Goal: Task Accomplishment & Management: Manage account settings

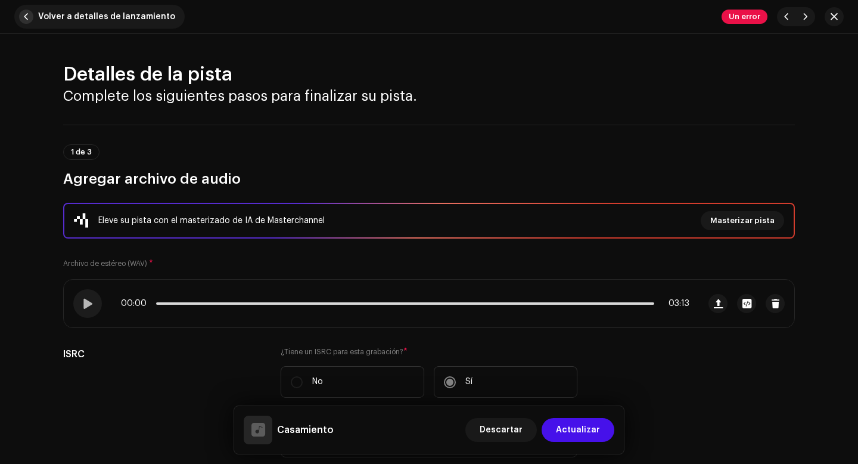
click at [23, 17] on span "button" at bounding box center [26, 17] width 14 height 14
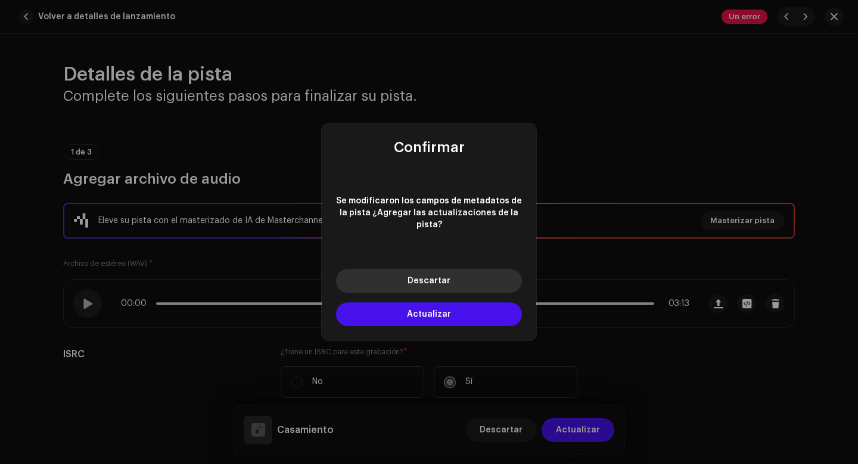
click at [439, 280] on button "Descartar" at bounding box center [429, 281] width 186 height 24
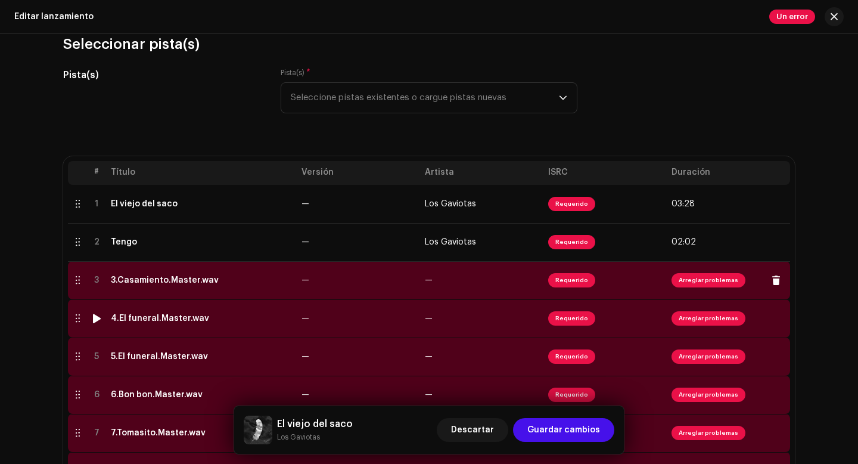
scroll to position [119, 0]
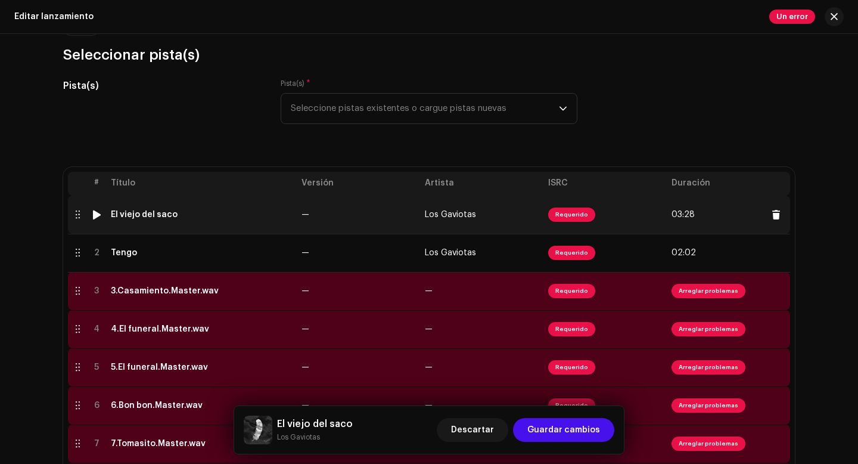
click at [575, 216] on span "Requerido" at bounding box center [571, 214] width 47 height 14
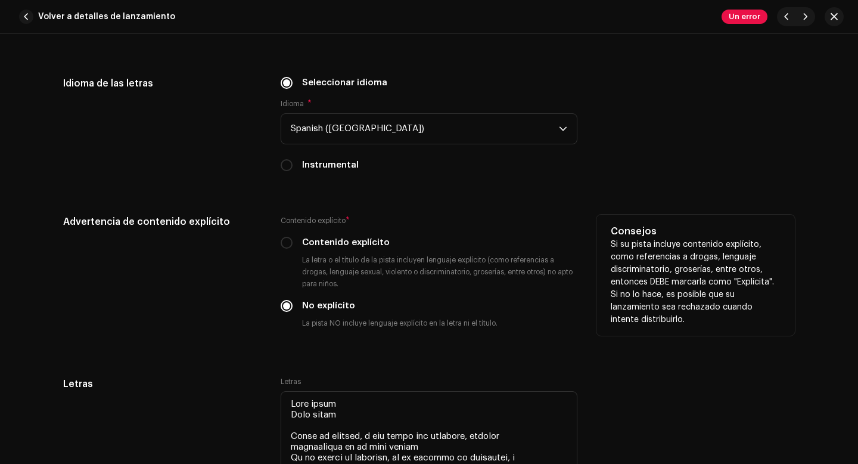
scroll to position [2076, 0]
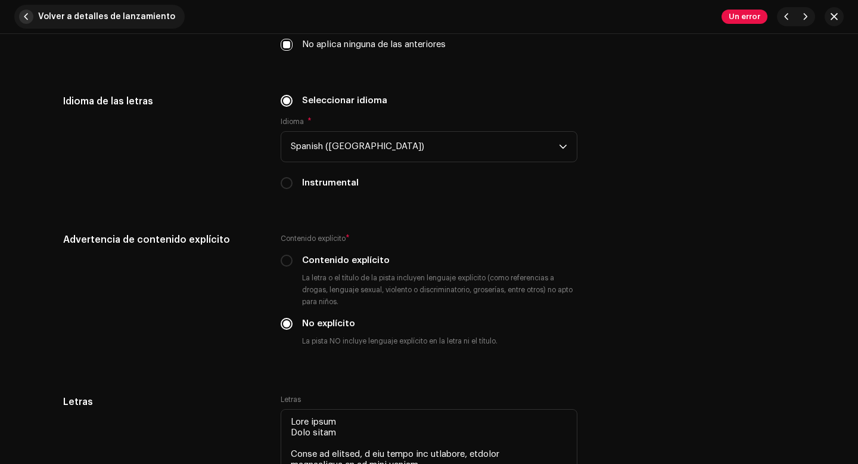
click at [24, 16] on span "button" at bounding box center [26, 17] width 14 height 14
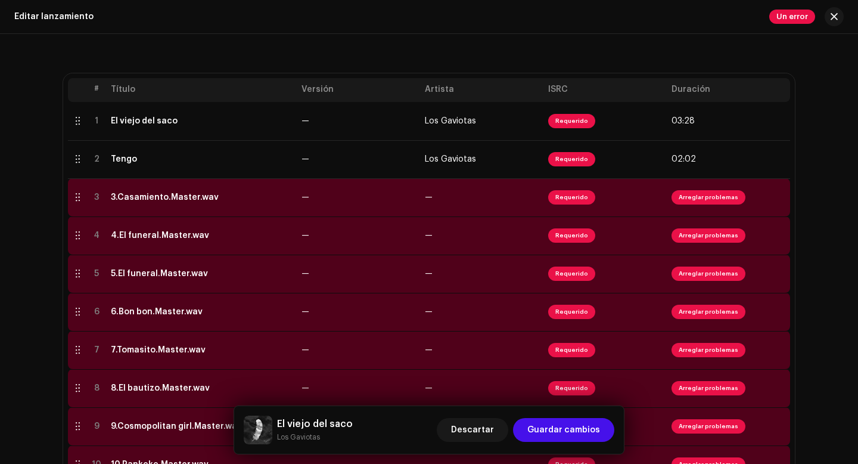
scroll to position [213, 0]
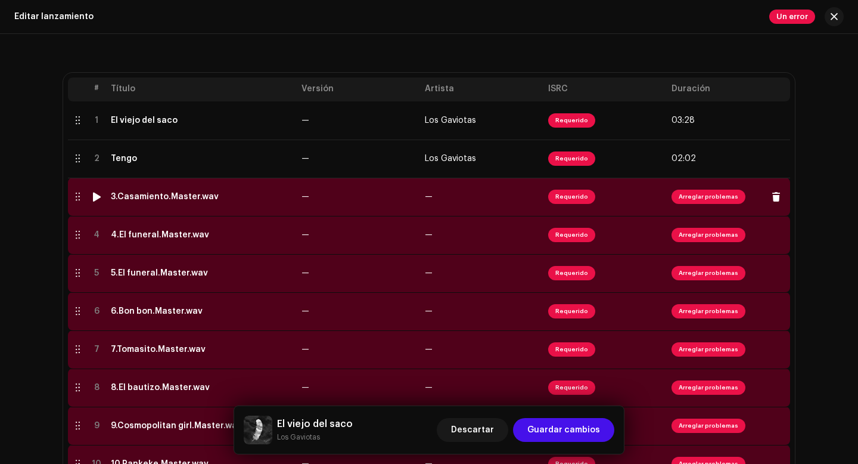
click at [707, 198] on span "Arreglar problemas" at bounding box center [709, 197] width 74 height 14
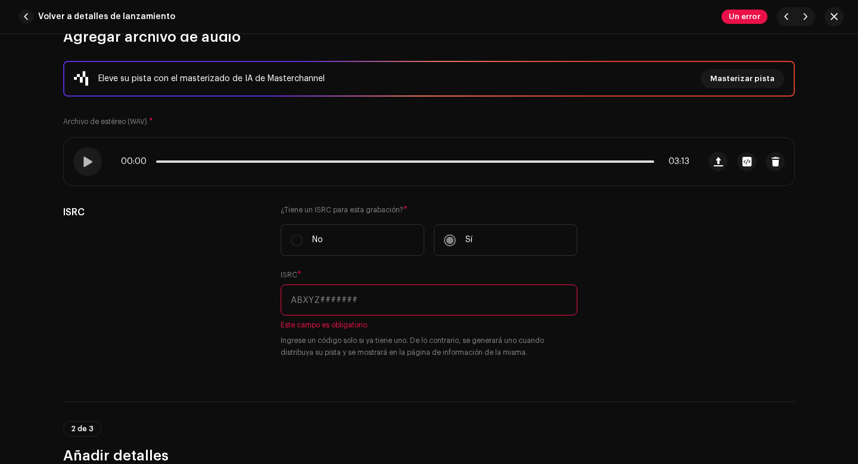
scroll to position [146, 0]
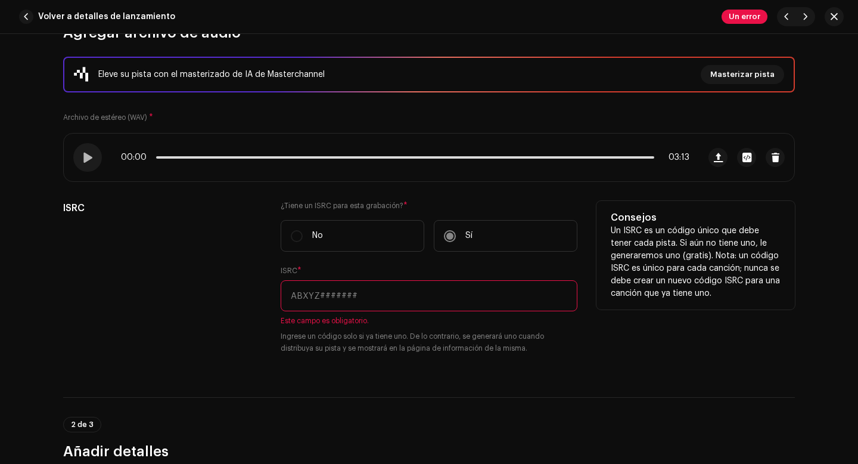
click at [445, 235] on label "Sí" at bounding box center [506, 236] width 144 height 32
click at [364, 299] on input "text" at bounding box center [429, 295] width 297 height 31
paste input "QZWFQ2528015"
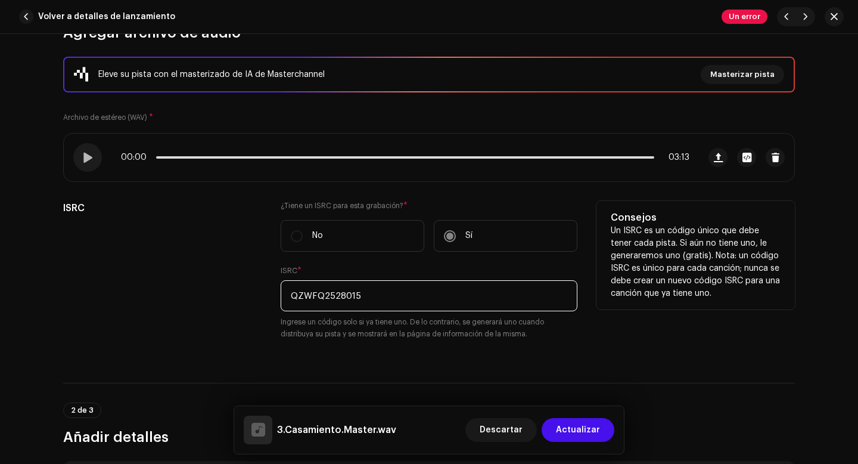
type input "QZWFQ2528015"
click at [250, 291] on div "ISRC" at bounding box center [162, 277] width 198 height 153
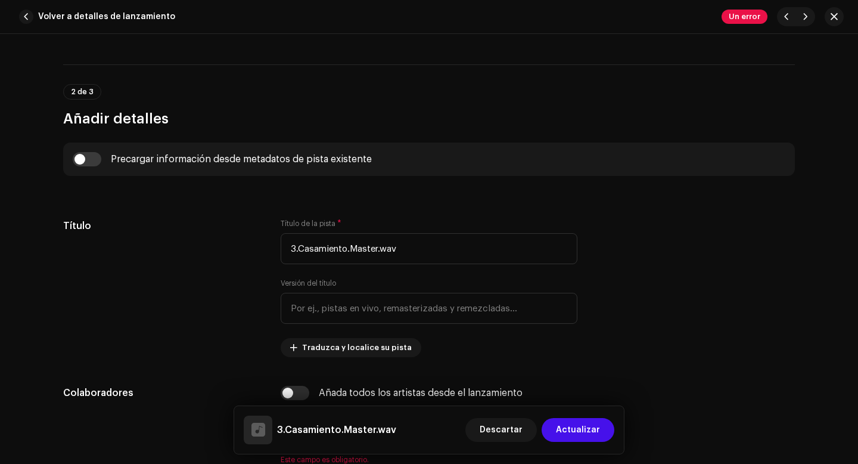
scroll to position [479, 0]
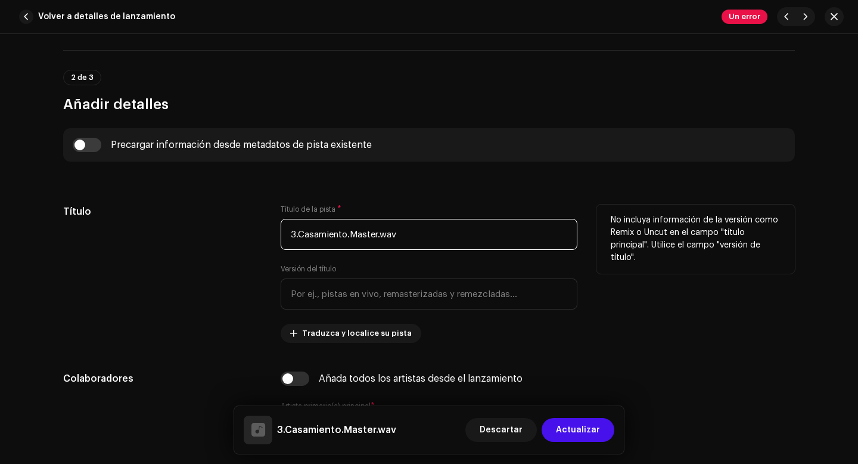
drag, startPoint x: 297, startPoint y: 235, endPoint x: 288, endPoint y: 235, distance: 8.3
click at [288, 235] on input "3.Casamiento.Master.wav" at bounding box center [429, 234] width 297 height 31
drag, startPoint x: 339, startPoint y: 235, endPoint x: 412, endPoint y: 234, distance: 73.9
click at [412, 234] on input "Casamiento.Master.wav" at bounding box center [429, 234] width 297 height 31
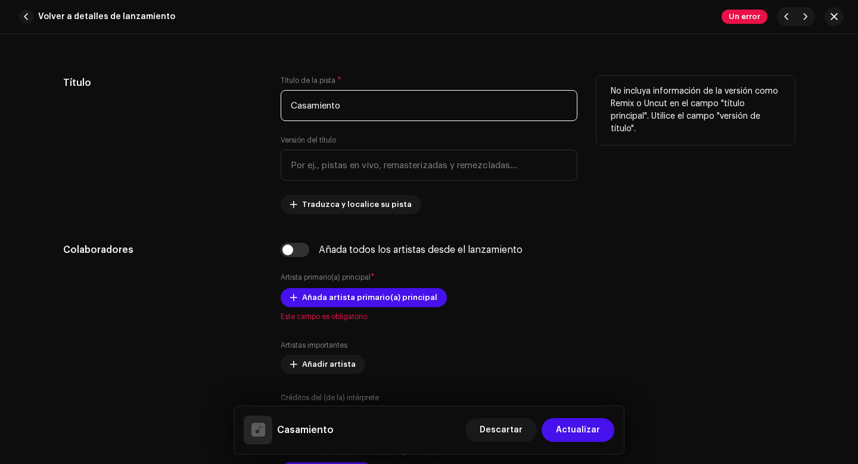
scroll to position [620, 0]
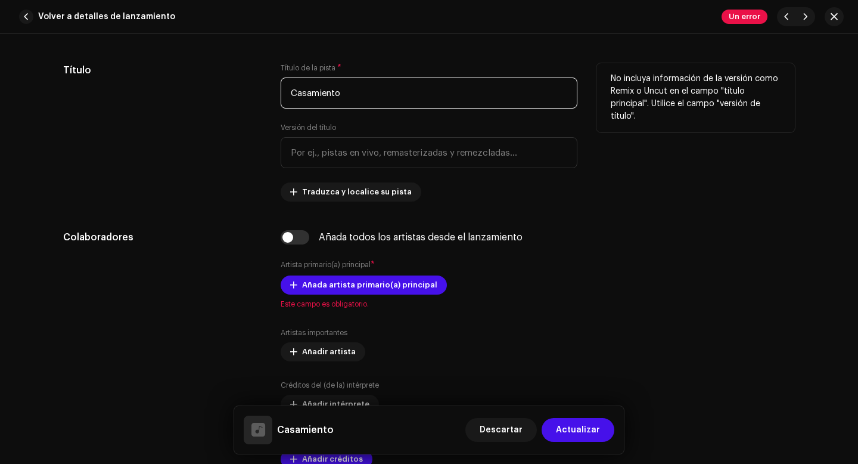
type input "Casamiento"
click at [244, 144] on div "Título" at bounding box center [162, 132] width 198 height 138
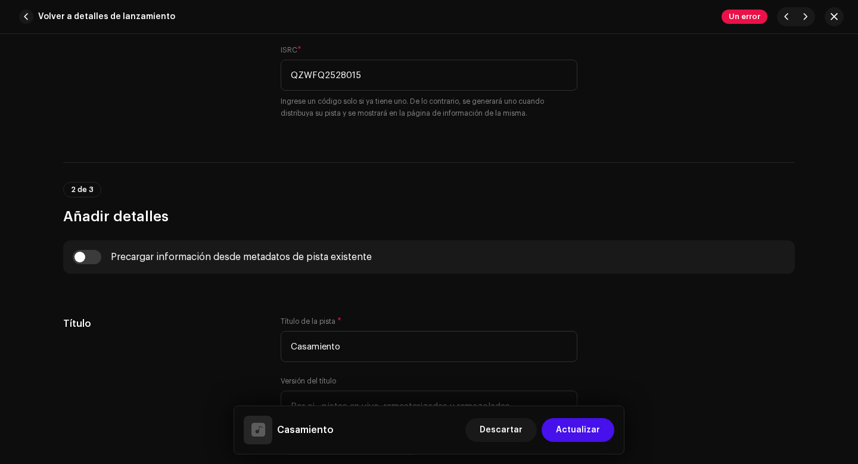
scroll to position [408, 0]
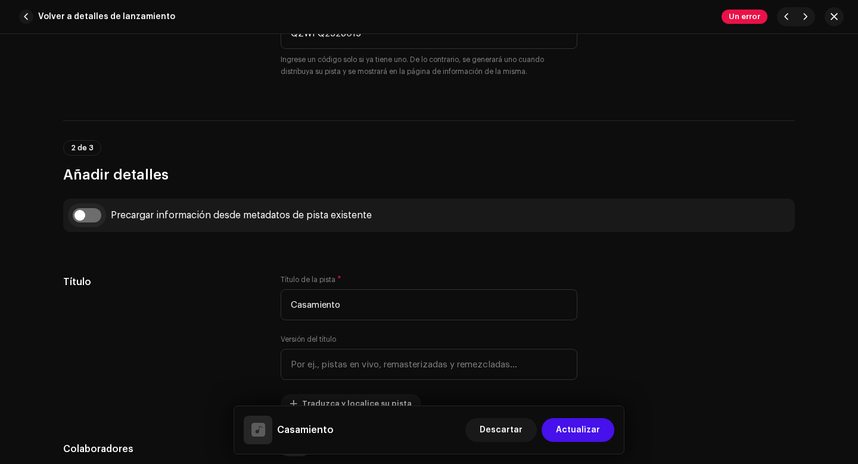
click at [76, 215] on input "checkbox" at bounding box center [87, 215] width 29 height 14
checkbox input "true"
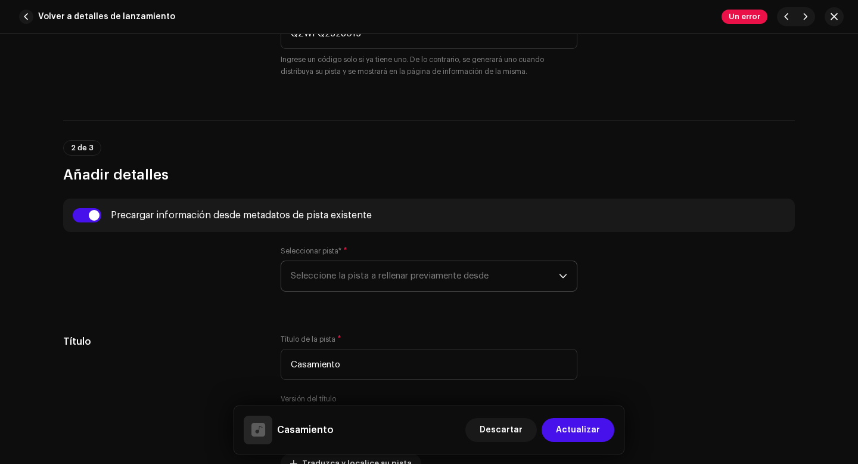
click at [314, 277] on span "Seleccione la pista a rellenar previamente desde" at bounding box center [425, 276] width 268 height 30
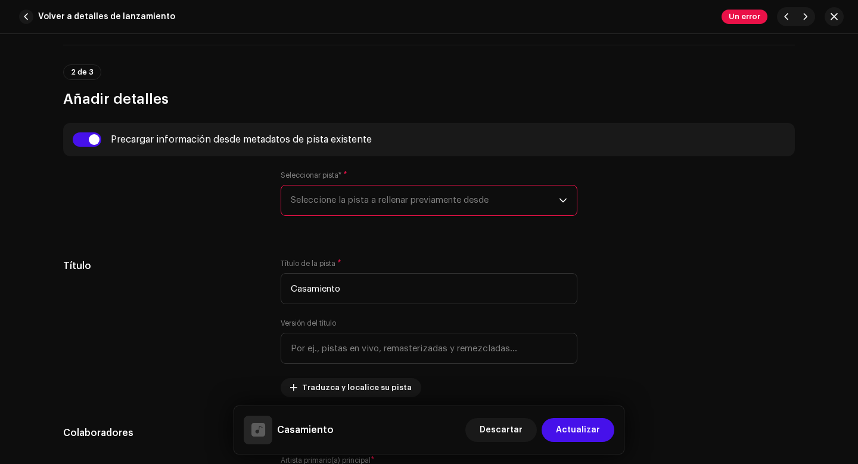
scroll to position [488, 0]
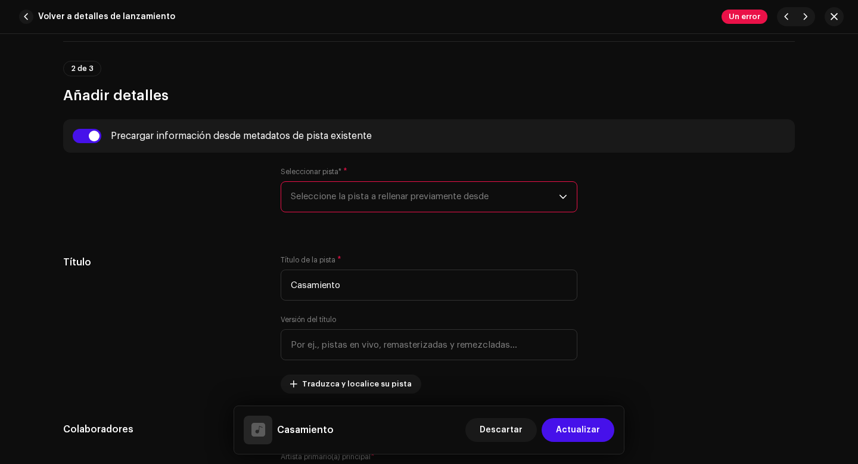
click at [328, 201] on span "Seleccione la pista a rellenar previamente desde" at bounding box center [425, 197] width 268 height 30
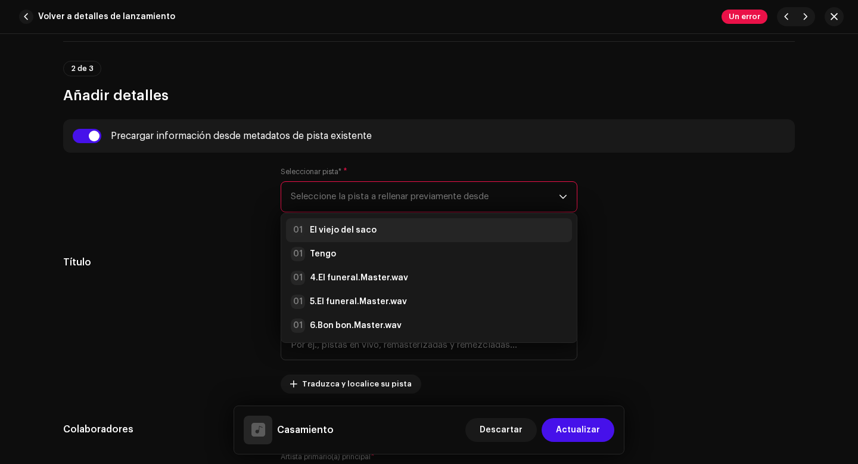
click at [325, 228] on strong "El viejo del saco" at bounding box center [343, 230] width 67 height 12
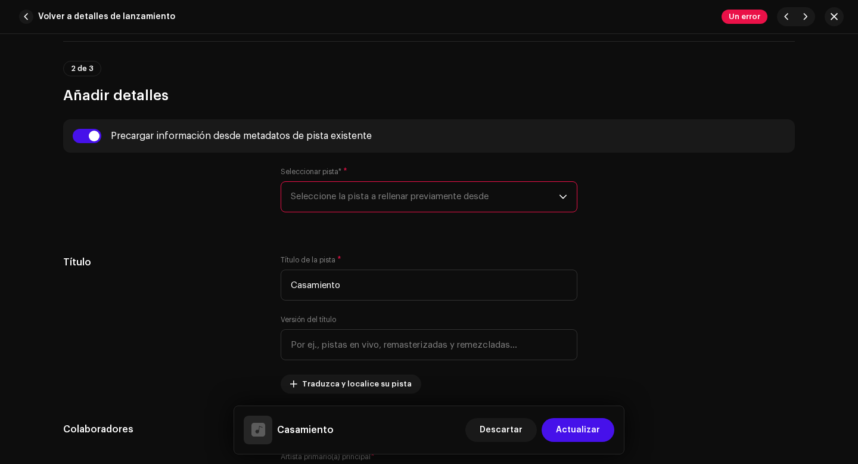
radio input "true"
type input "Los Gaviotas"
checkbox input "true"
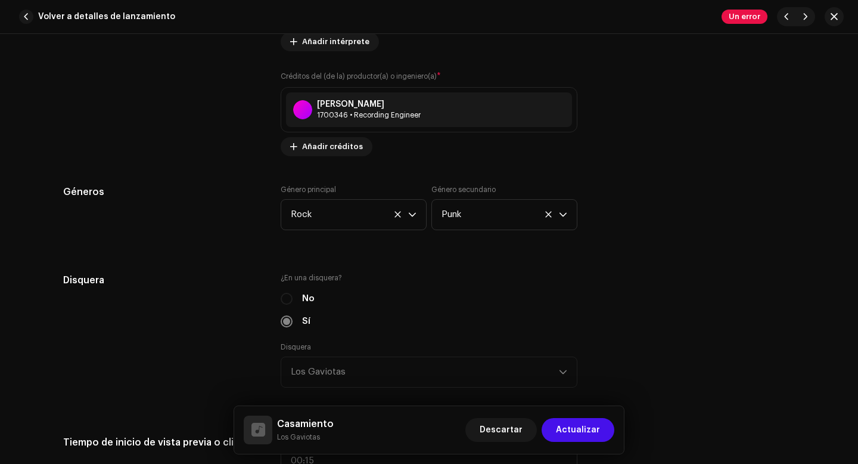
scroll to position [1062, 0]
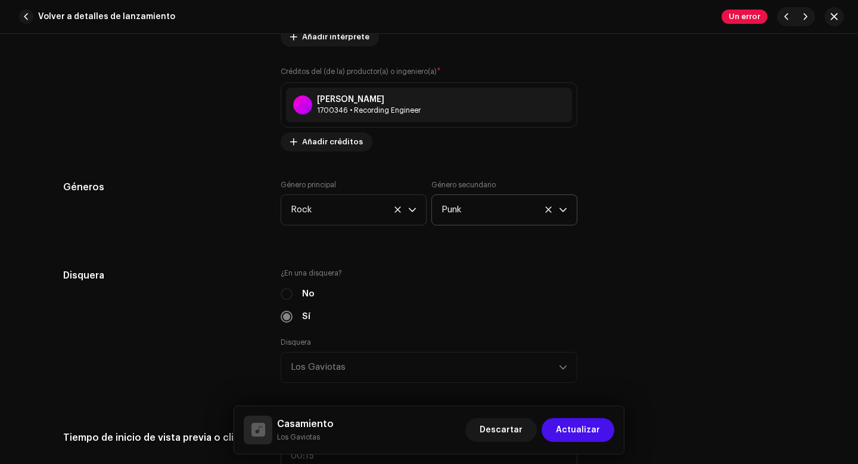
click at [559, 211] on icon "dropdown trigger" at bounding box center [563, 210] width 8 height 8
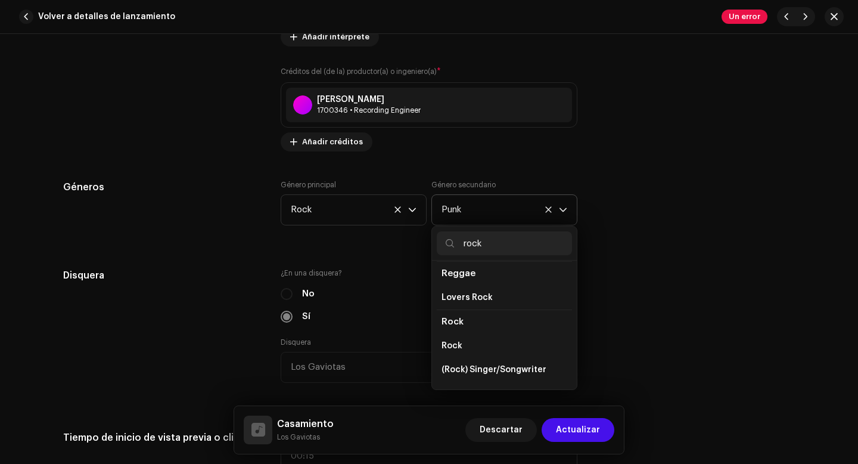
scroll to position [421, 0]
type input "rock"
click at [458, 342] on span "Rock" at bounding box center [452, 348] width 21 height 12
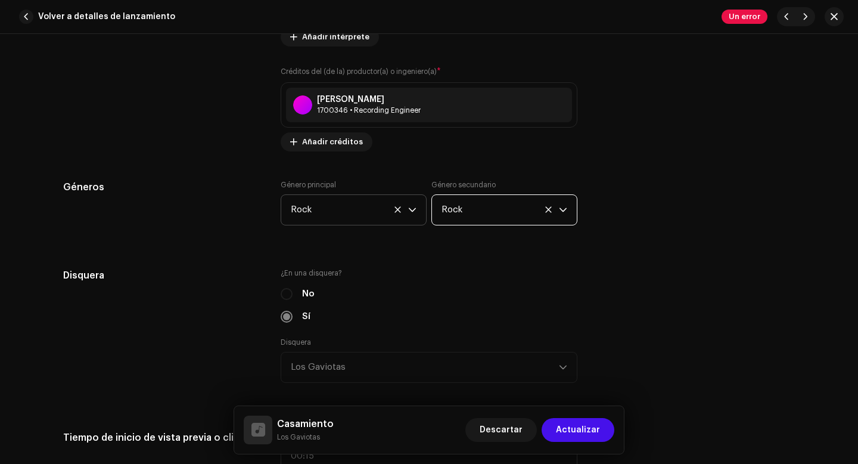
click at [339, 215] on span "Rock" at bounding box center [349, 210] width 117 height 30
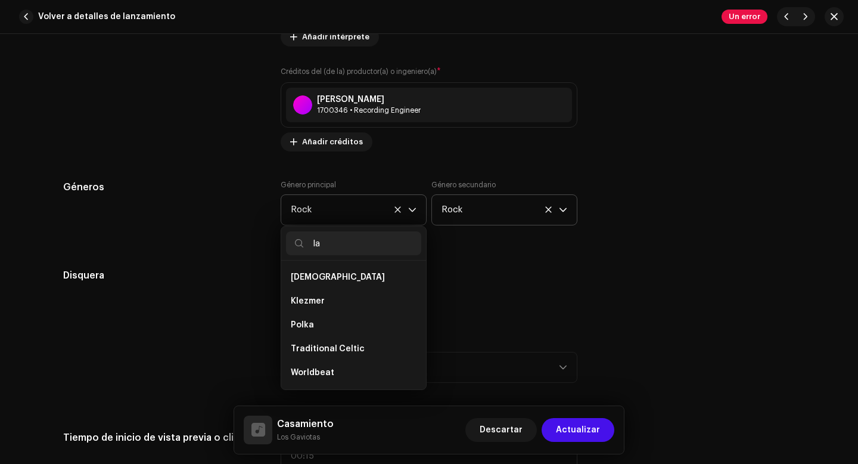
scroll to position [1179, 0]
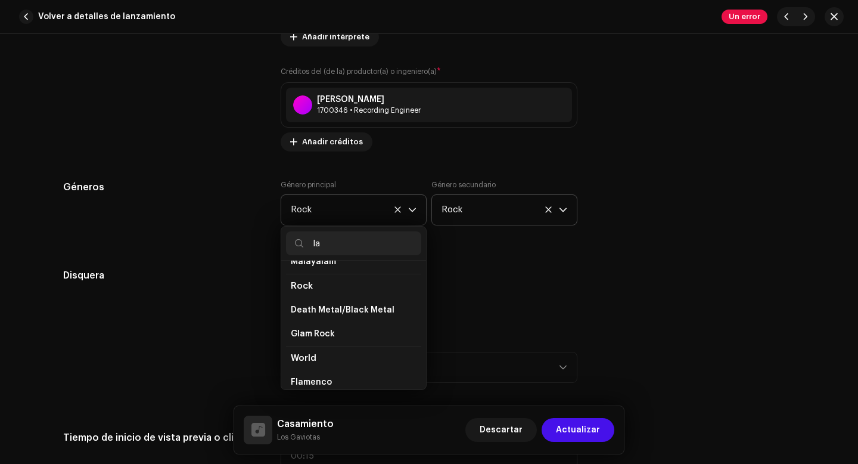
type input "l"
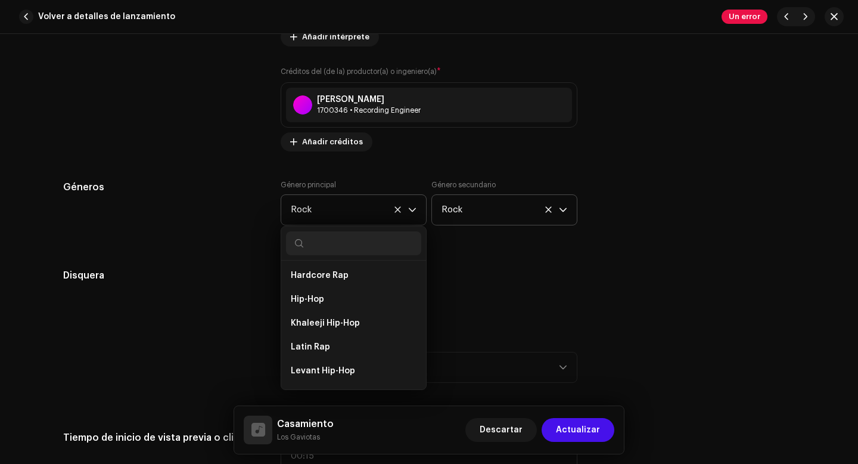
scroll to position [9525, 0]
click at [488, 209] on span "Rock" at bounding box center [500, 210] width 117 height 30
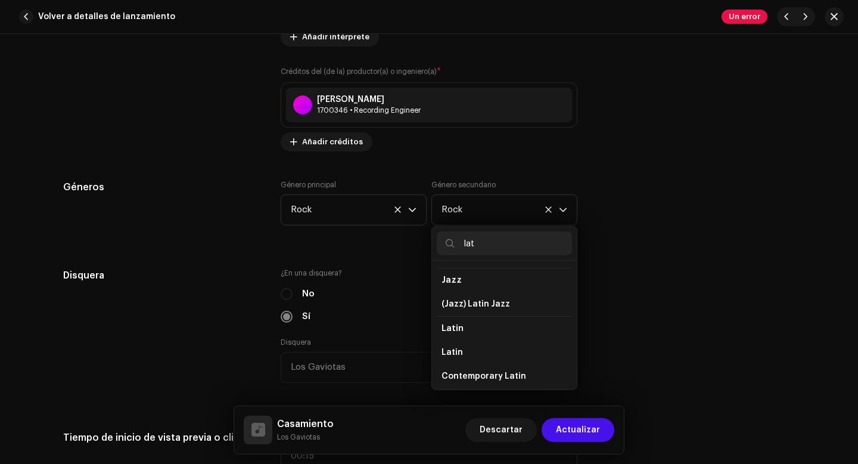
scroll to position [77, 0]
type input "lat"
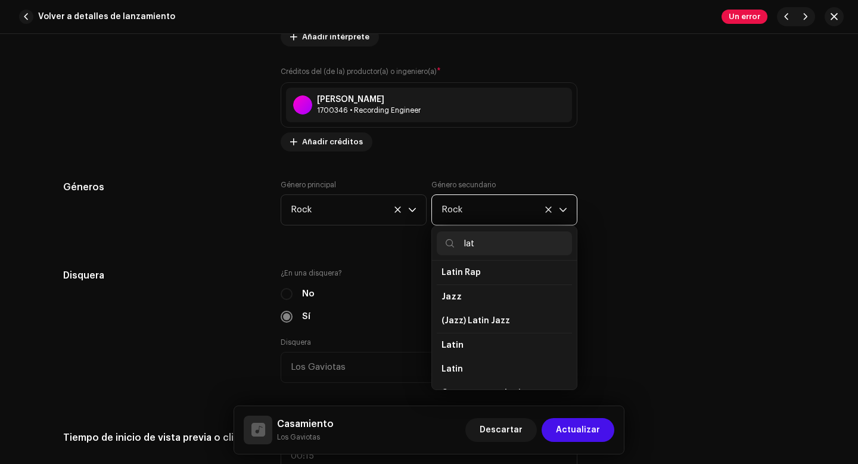
click at [480, 213] on span "Rock" at bounding box center [500, 210] width 117 height 30
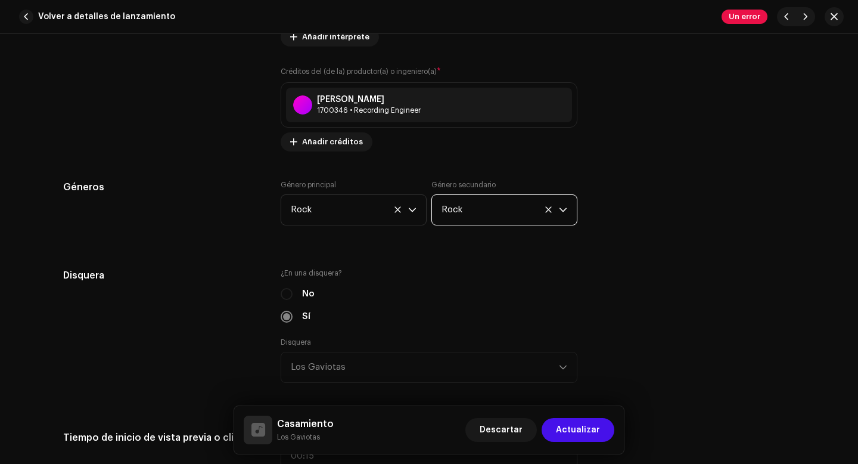
click at [473, 213] on span "Rock" at bounding box center [500, 210] width 117 height 30
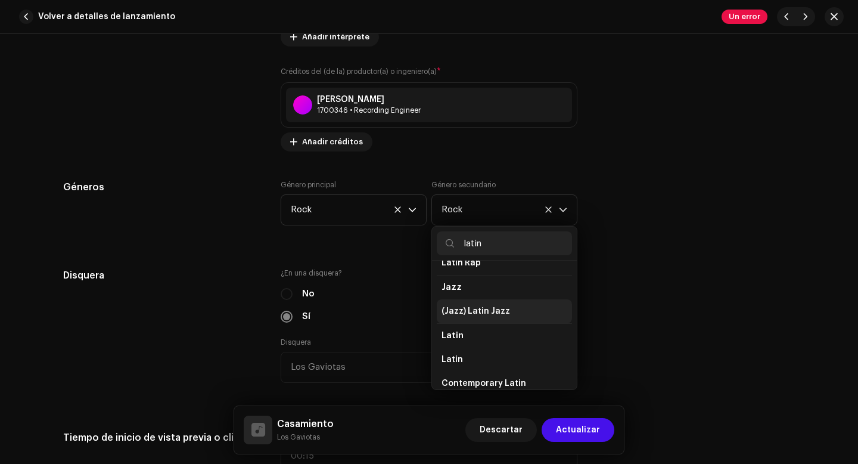
scroll to position [38, 0]
type input "latin"
click at [452, 361] on span "Latin" at bounding box center [452, 360] width 21 height 12
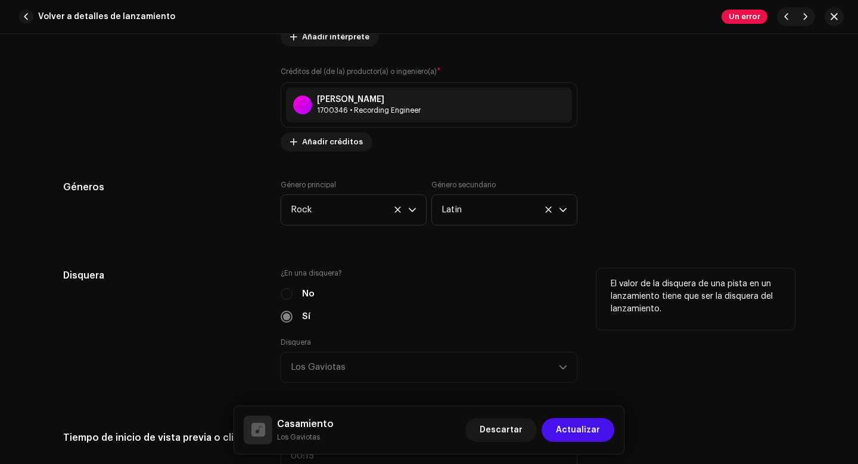
click at [508, 294] on div "No" at bounding box center [429, 293] width 297 height 13
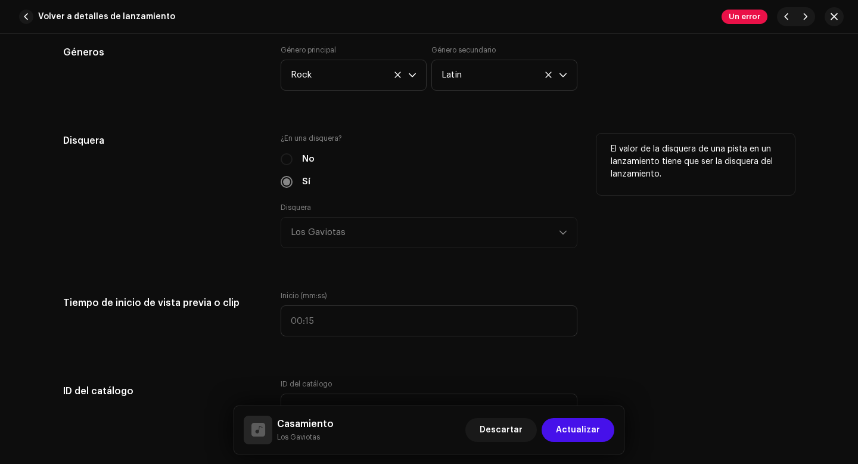
scroll to position [1197, 0]
click at [285, 158] on div "No" at bounding box center [429, 158] width 297 height 13
click at [284, 162] on div "No" at bounding box center [429, 158] width 297 height 13
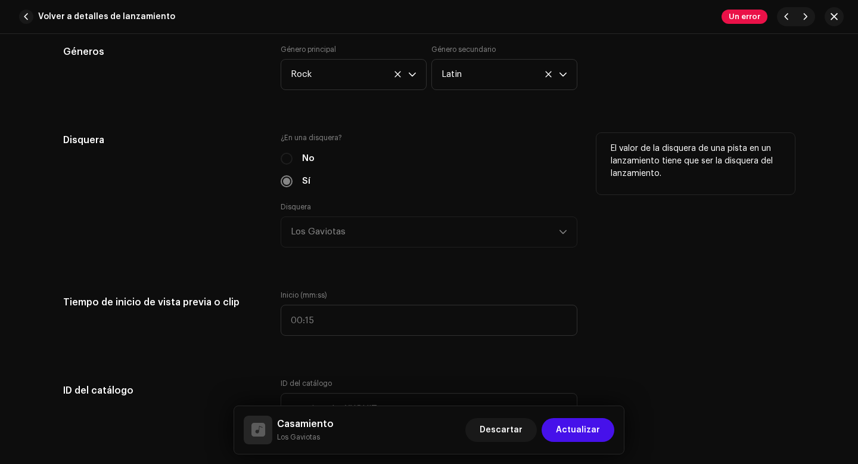
click at [284, 162] on div "No" at bounding box center [429, 158] width 297 height 13
click at [285, 185] on div "Sí" at bounding box center [429, 181] width 297 height 13
click at [287, 159] on div "No" at bounding box center [429, 158] width 297 height 13
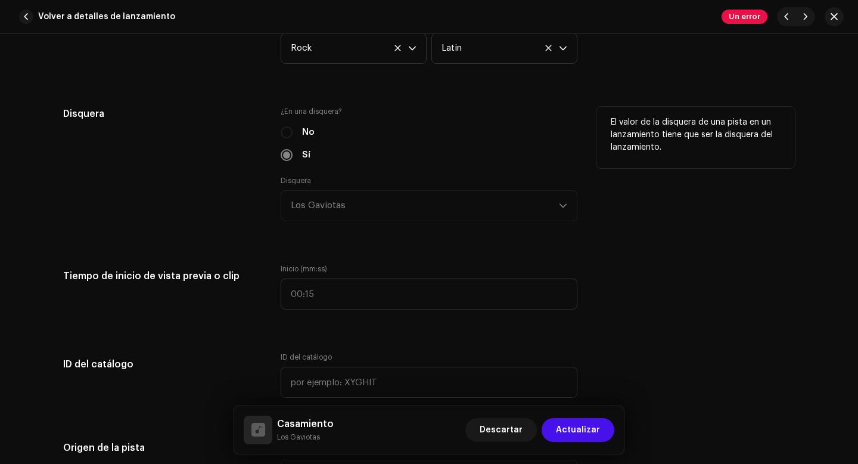
scroll to position [1228, 0]
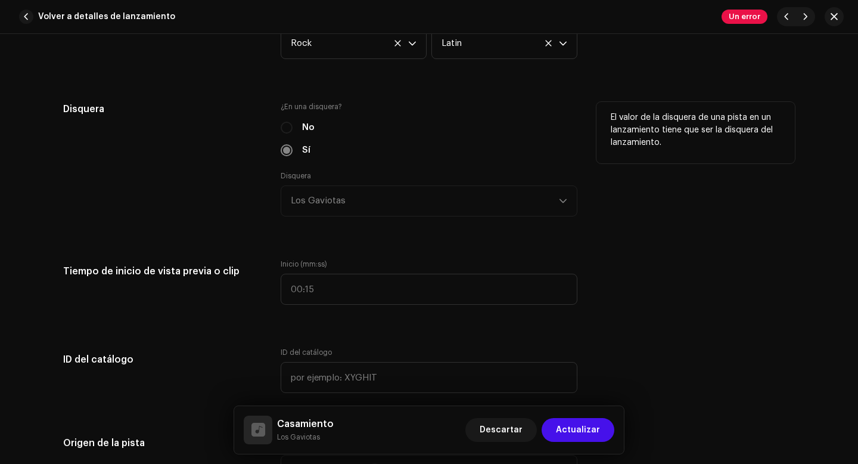
click at [358, 148] on div "Sí" at bounding box center [429, 150] width 297 height 13
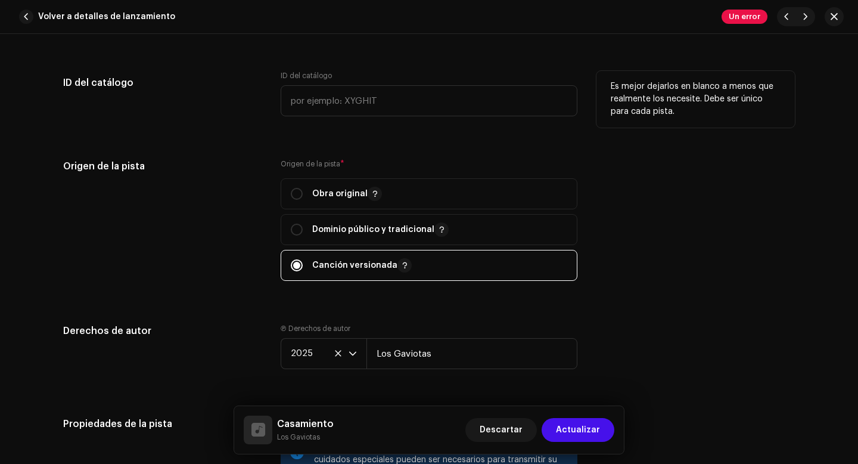
scroll to position [1514, 0]
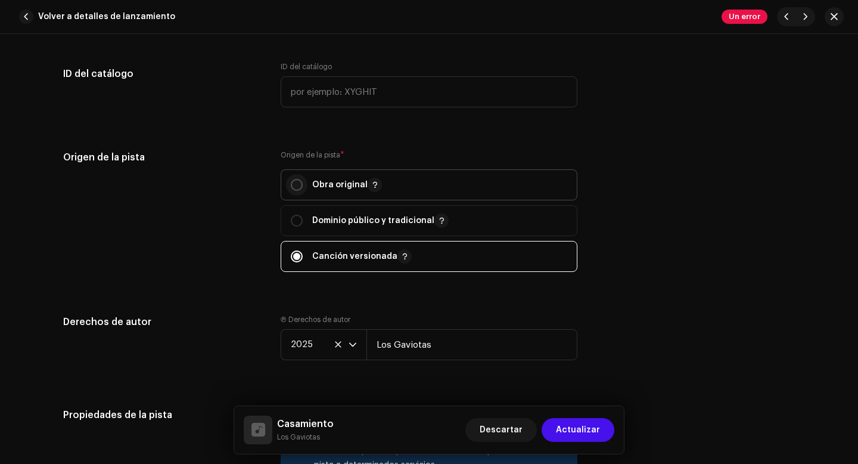
click at [297, 185] on input "radio" at bounding box center [297, 185] width 12 height 12
radio input "true"
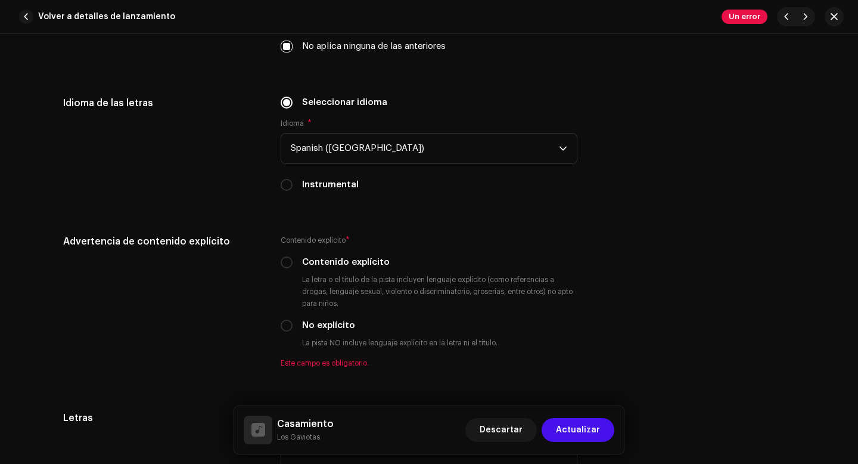
scroll to position [2082, 0]
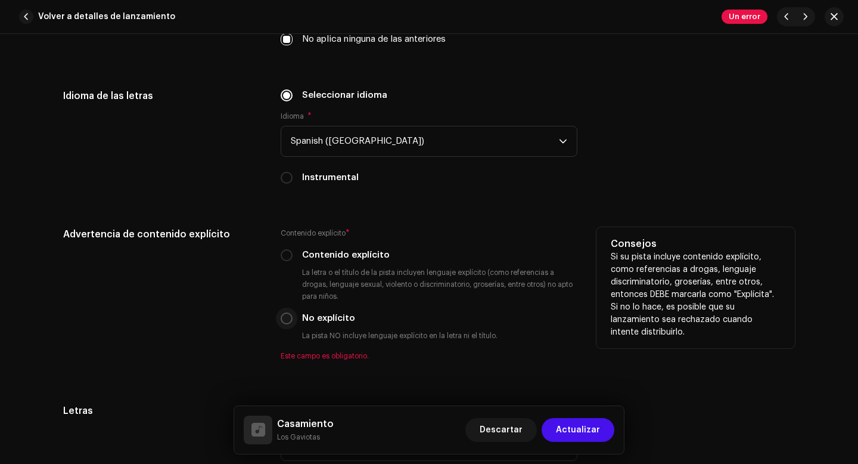
click at [285, 321] on input "No explícito" at bounding box center [287, 318] width 12 height 12
radio input "true"
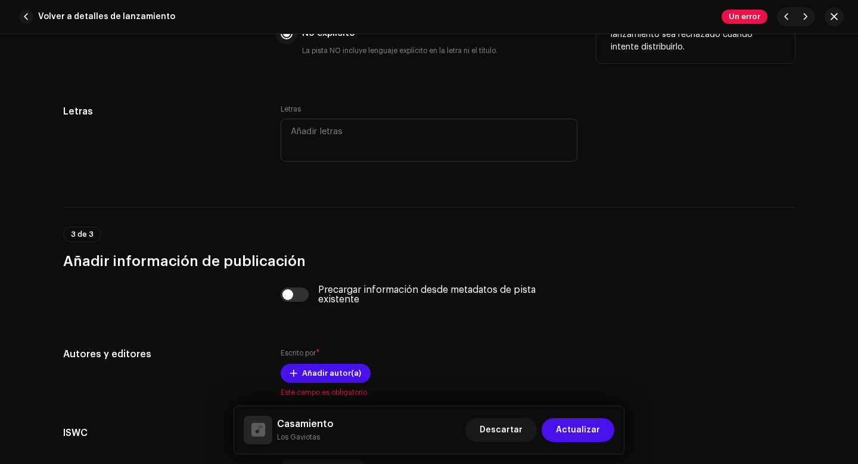
scroll to position [2370, 0]
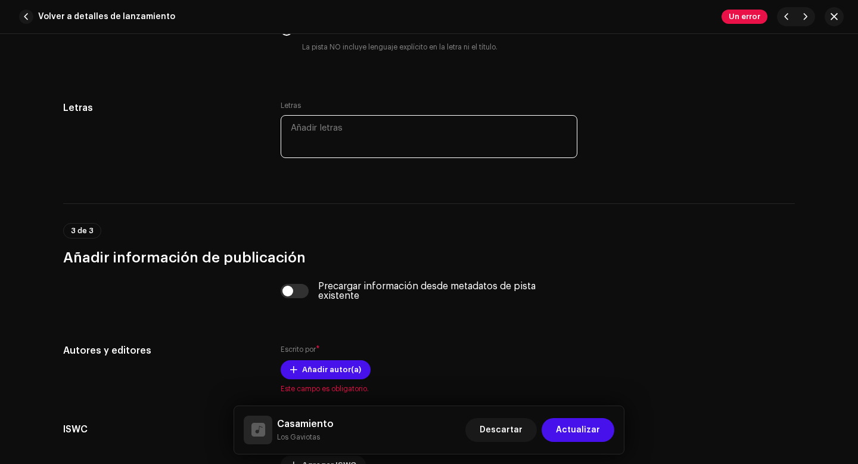
click at [315, 137] on textarea at bounding box center [429, 136] width 297 height 43
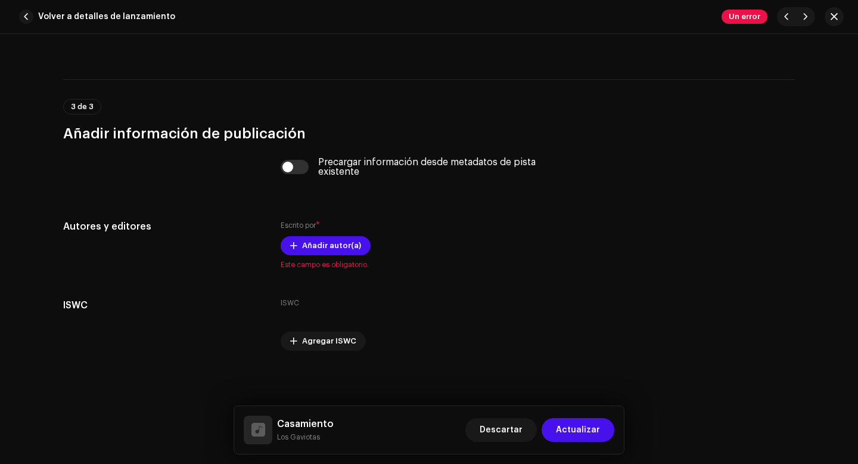
scroll to position [2499, 0]
click at [285, 166] on input "checkbox" at bounding box center [295, 166] width 29 height 14
checkbox input "true"
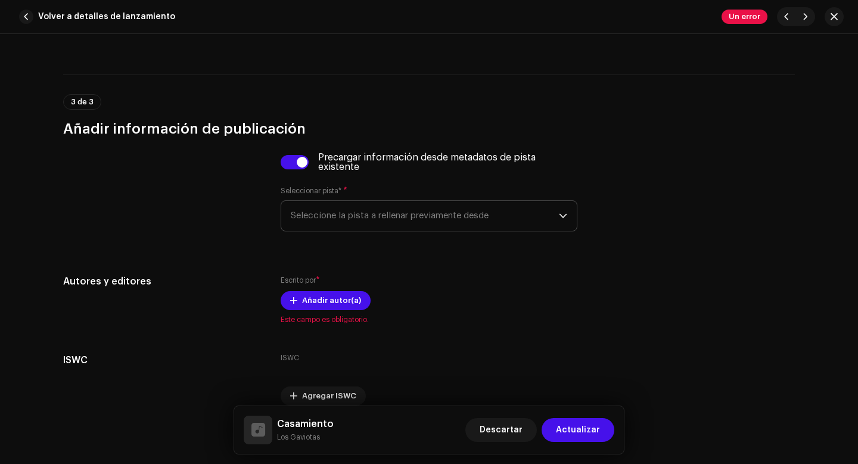
click at [318, 218] on span "Seleccione la pista a rellenar previamente desde" at bounding box center [425, 216] width 268 height 30
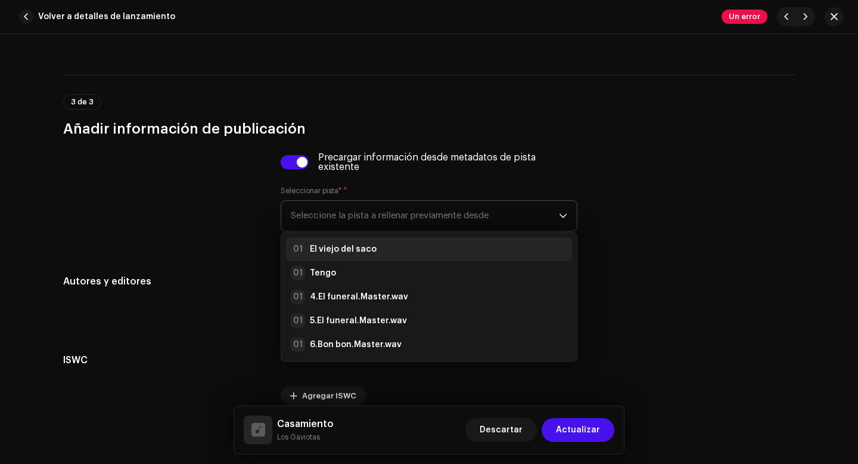
click at [324, 254] on strong "El viejo del saco" at bounding box center [343, 249] width 67 height 12
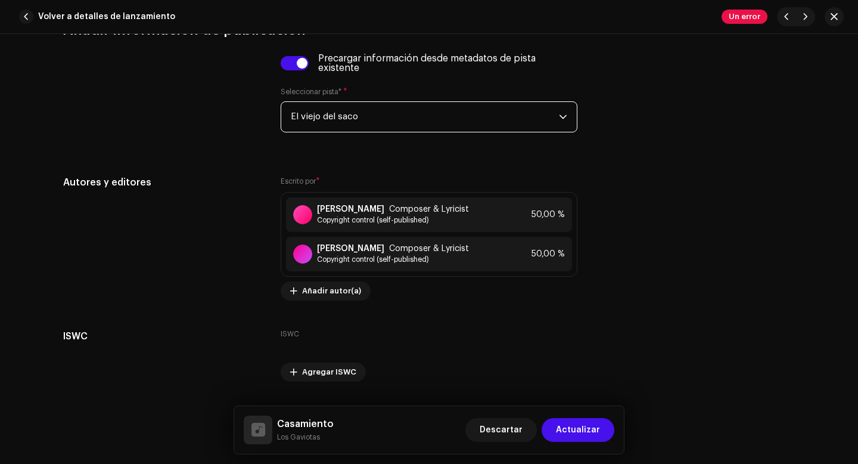
scroll to position [2634, 0]
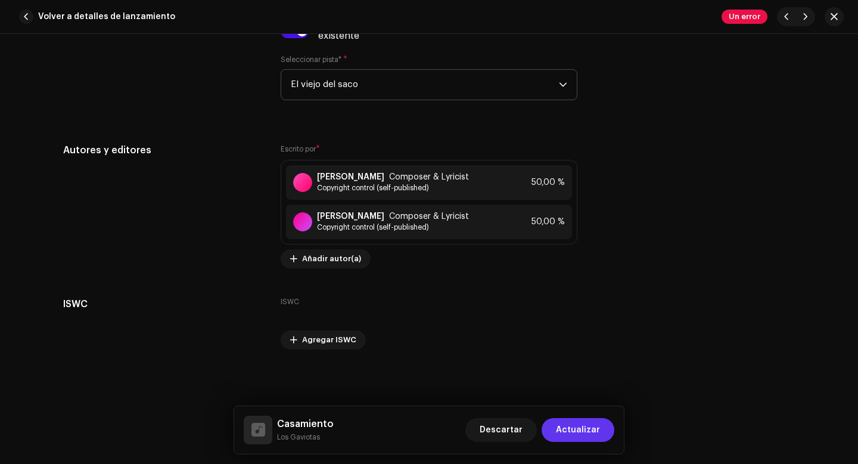
click at [577, 425] on span "Actualizar" at bounding box center [578, 430] width 44 height 24
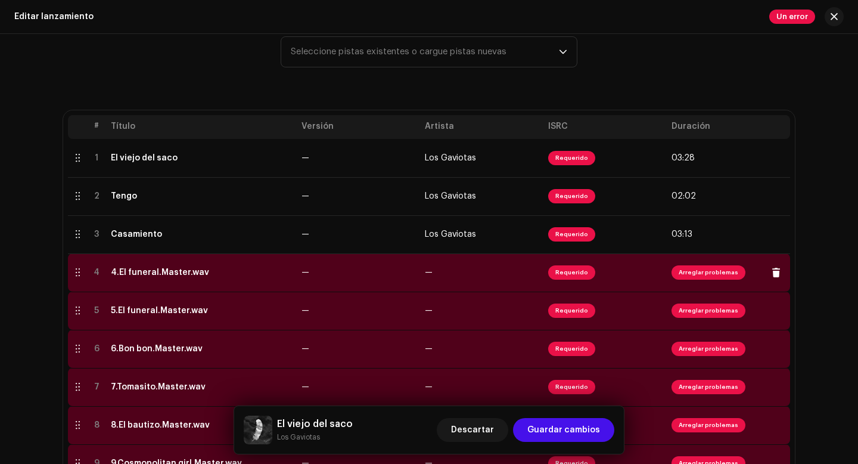
scroll to position [174, 0]
